Goal: Task Accomplishment & Management: Use online tool/utility

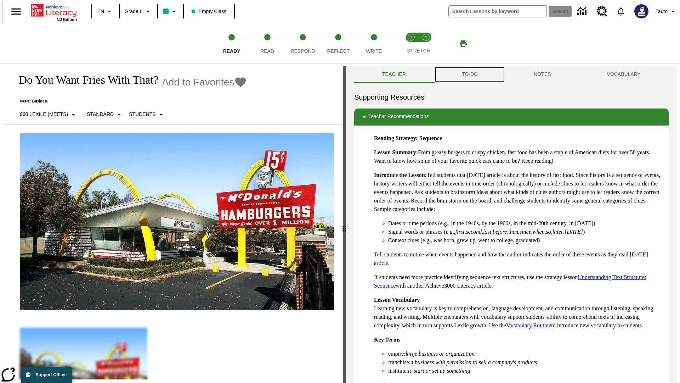
click at [469, 74] on button "TO-DO" at bounding box center [470, 74] width 72 height 17
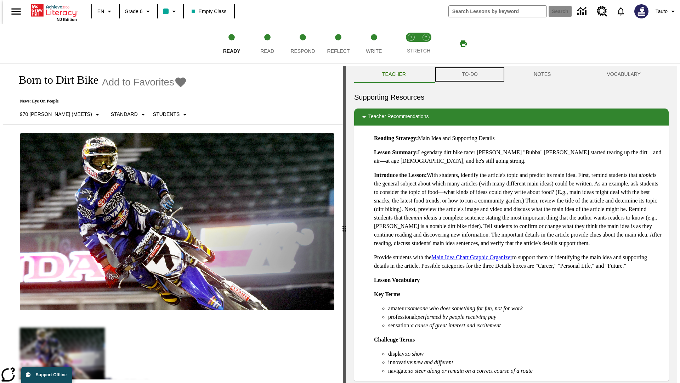
click at [469, 74] on button "TO-DO" at bounding box center [470, 74] width 72 height 17
